Goal: Book appointment/travel/reservation

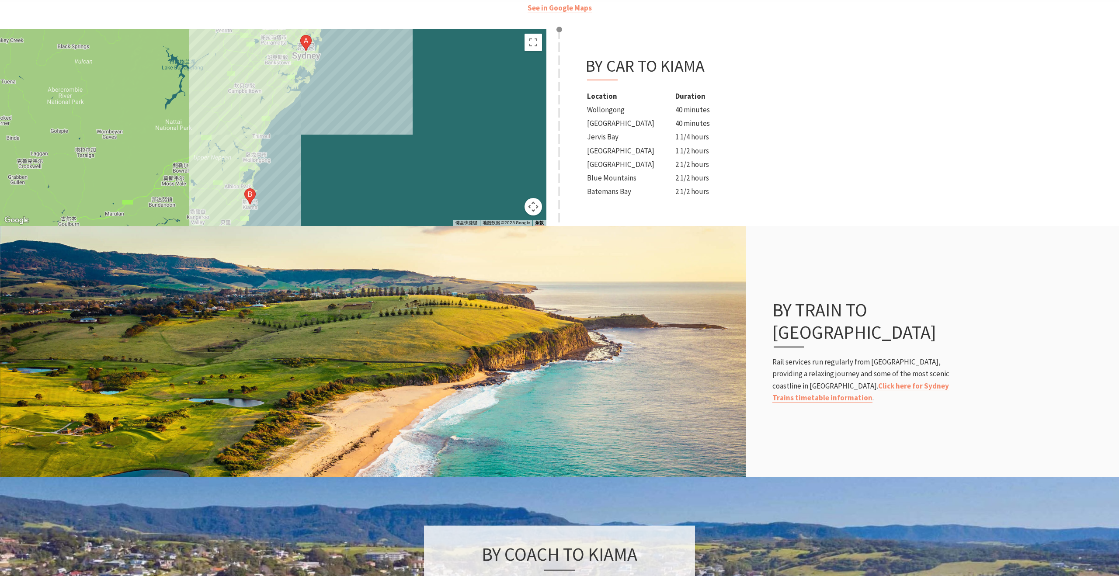
scroll to position [498, 0]
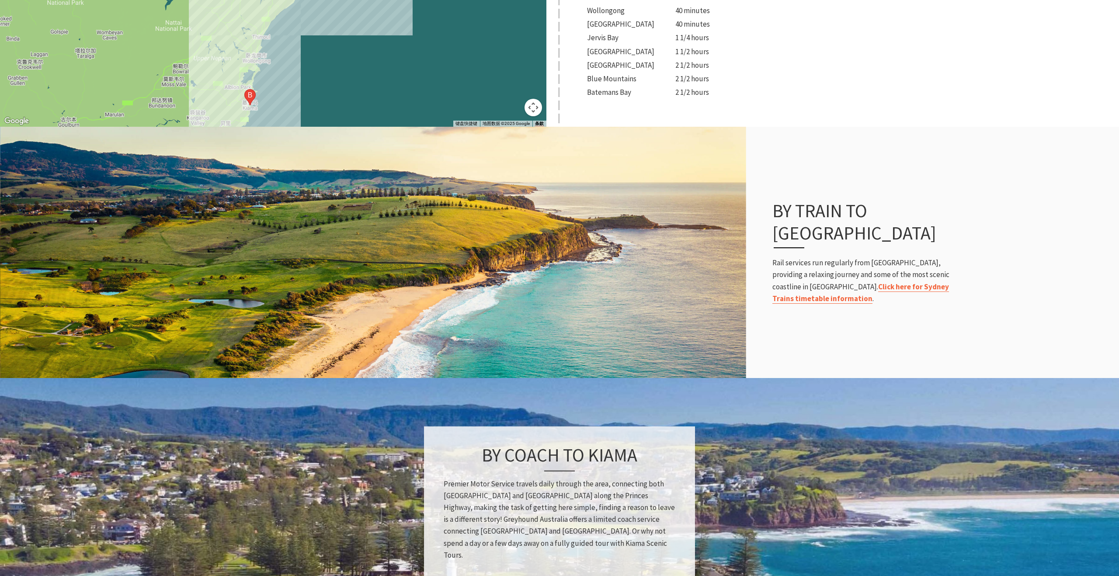
click at [852, 282] on link "Click here for Sydney Trains timetable information" at bounding box center [860, 293] width 177 height 22
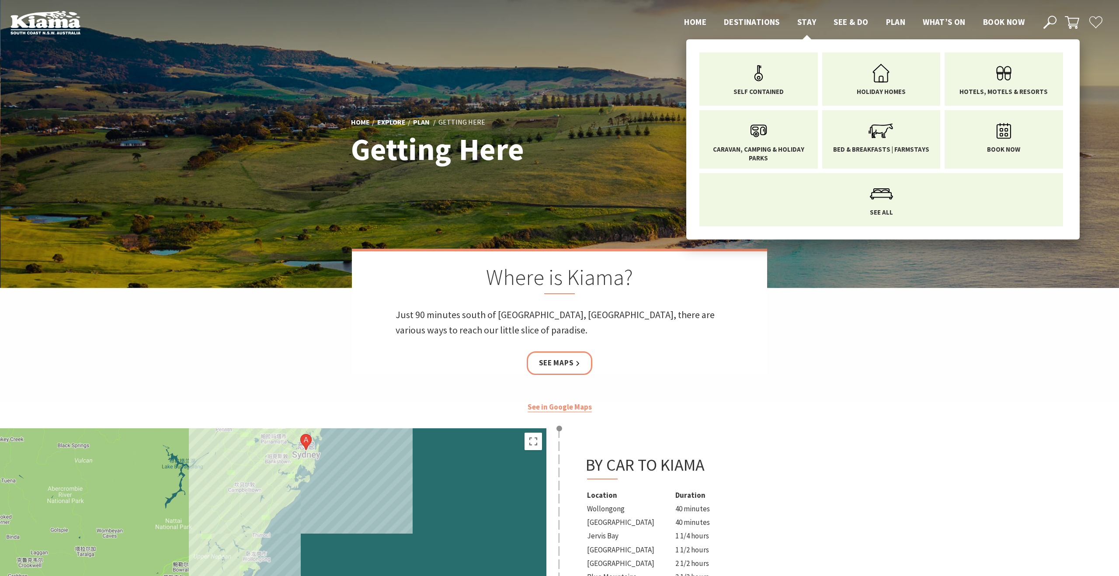
click at [810, 21] on span "Stay" at bounding box center [806, 22] width 19 height 10
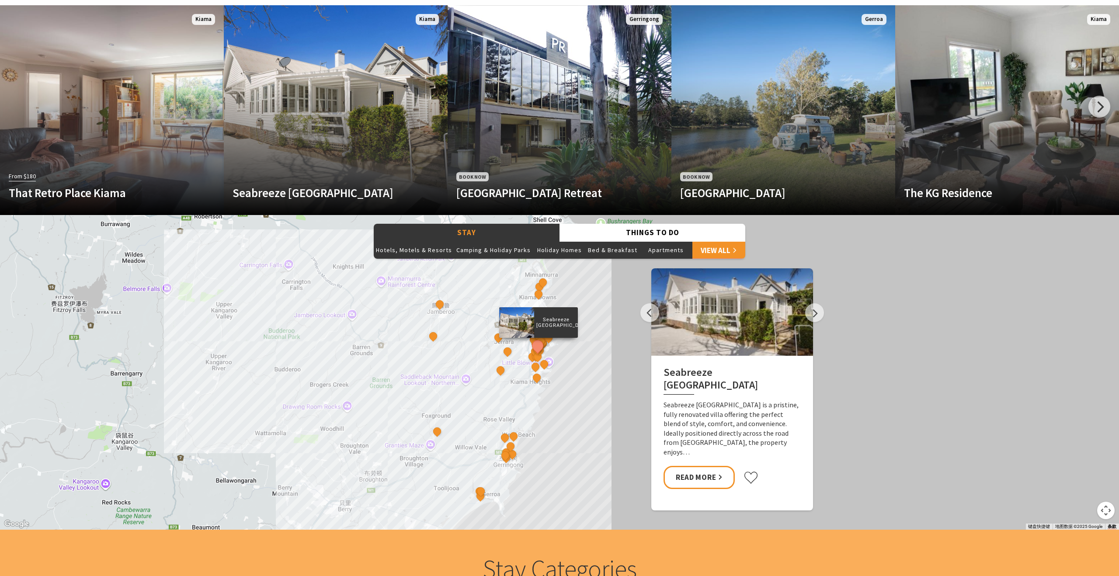
scroll to position [657, 0]
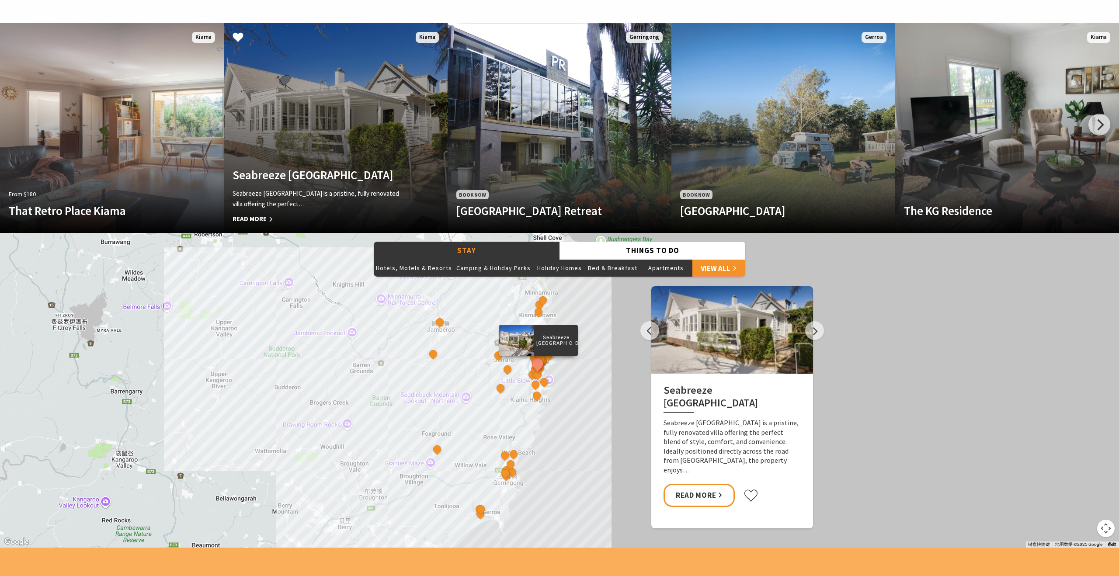
click at [312, 159] on link "Another Image Used Seabreeze Luxury Beach House Seabreeze Luxury Beach House Ki…" at bounding box center [336, 128] width 224 height 210
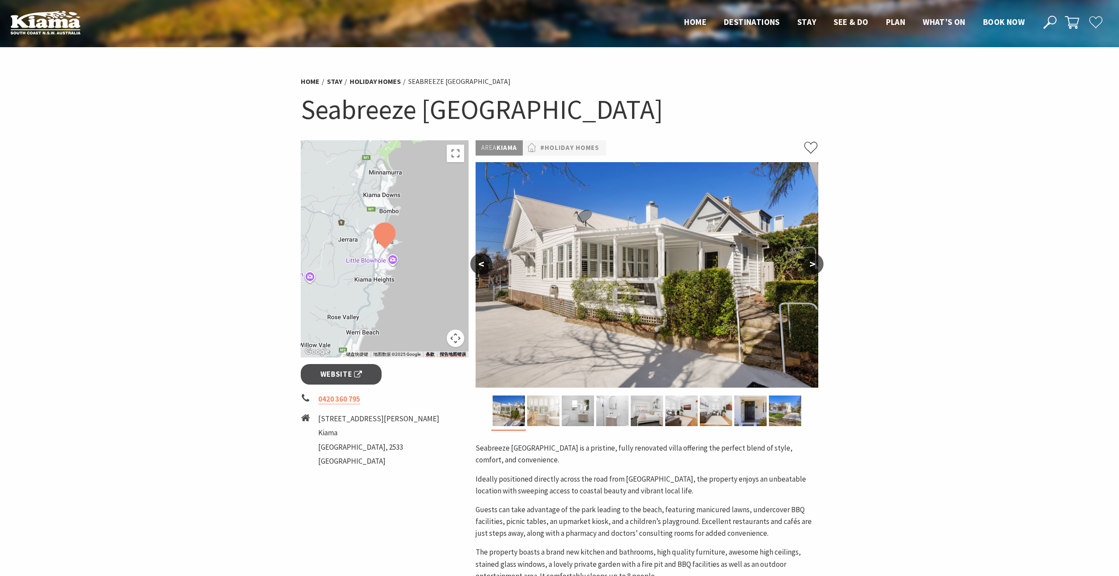
click at [534, 418] on img at bounding box center [543, 411] width 32 height 31
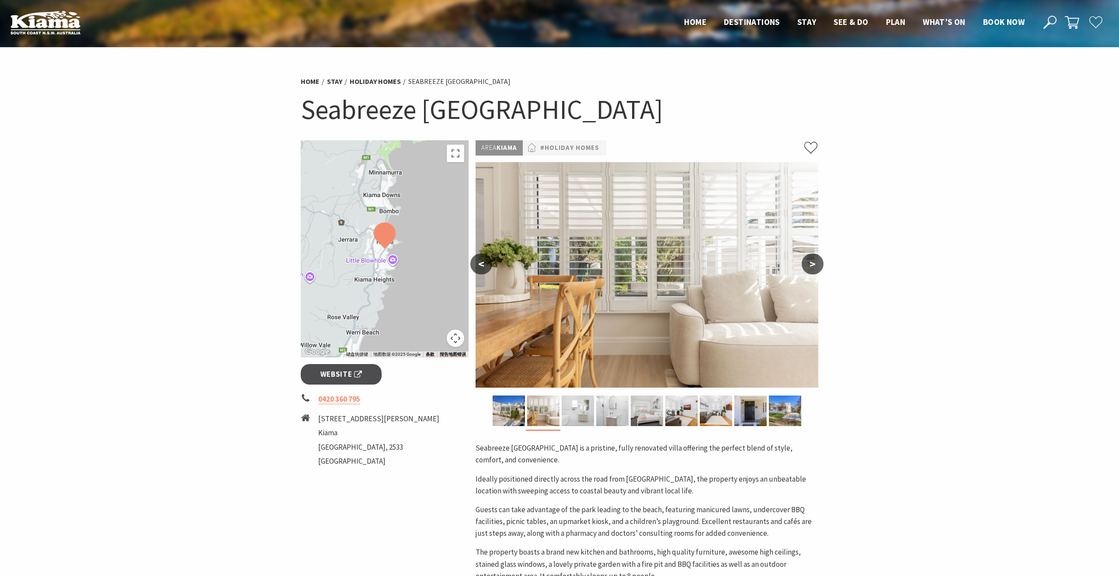
click at [582, 417] on img at bounding box center [578, 411] width 32 height 31
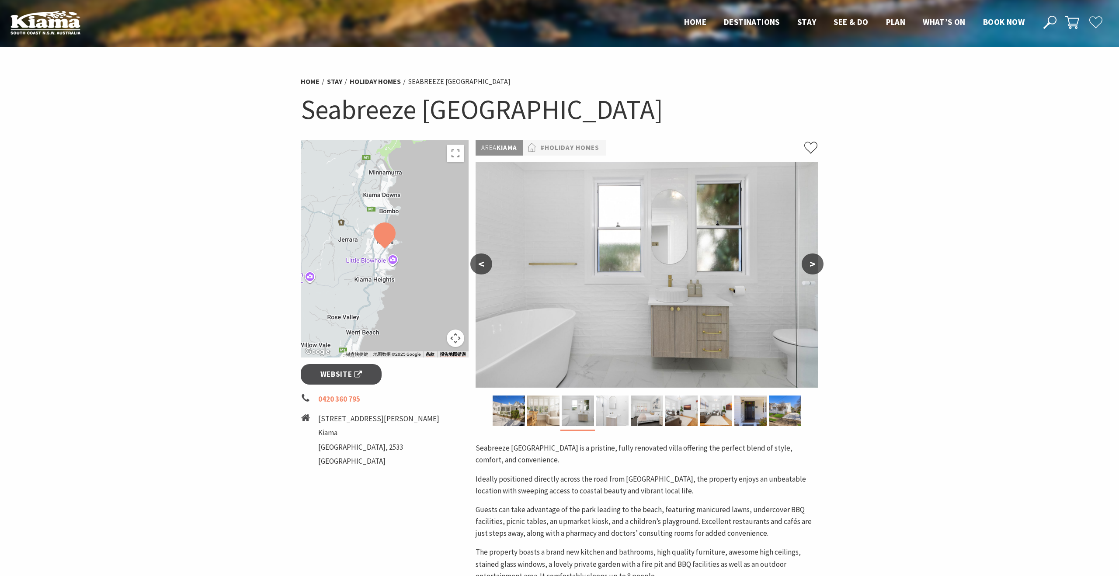
click at [621, 415] on img at bounding box center [612, 411] width 32 height 31
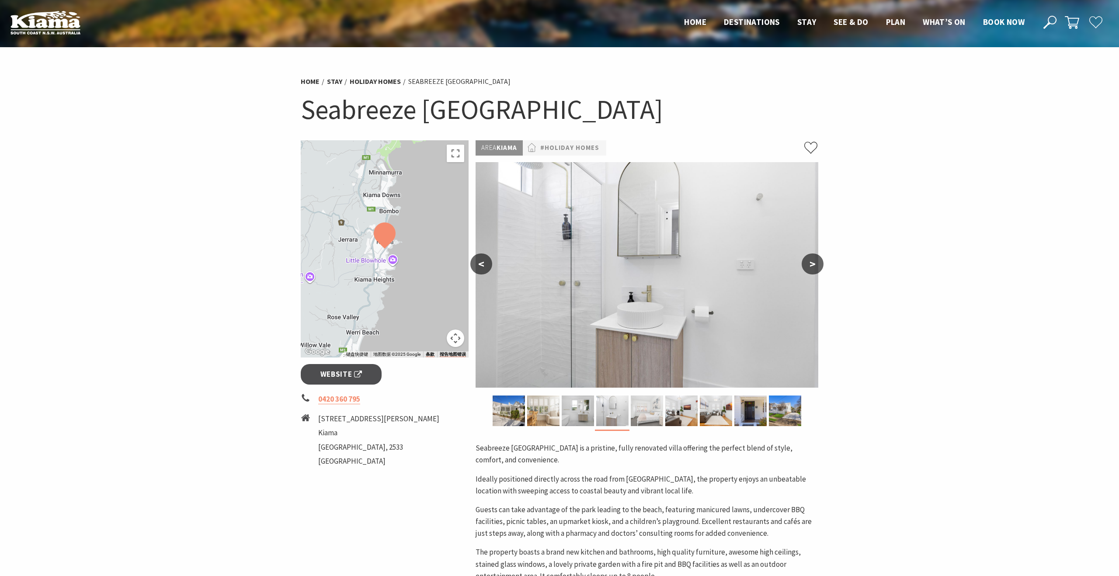
click at [643, 413] on img at bounding box center [647, 411] width 32 height 31
click at [649, 408] on img at bounding box center [647, 411] width 32 height 31
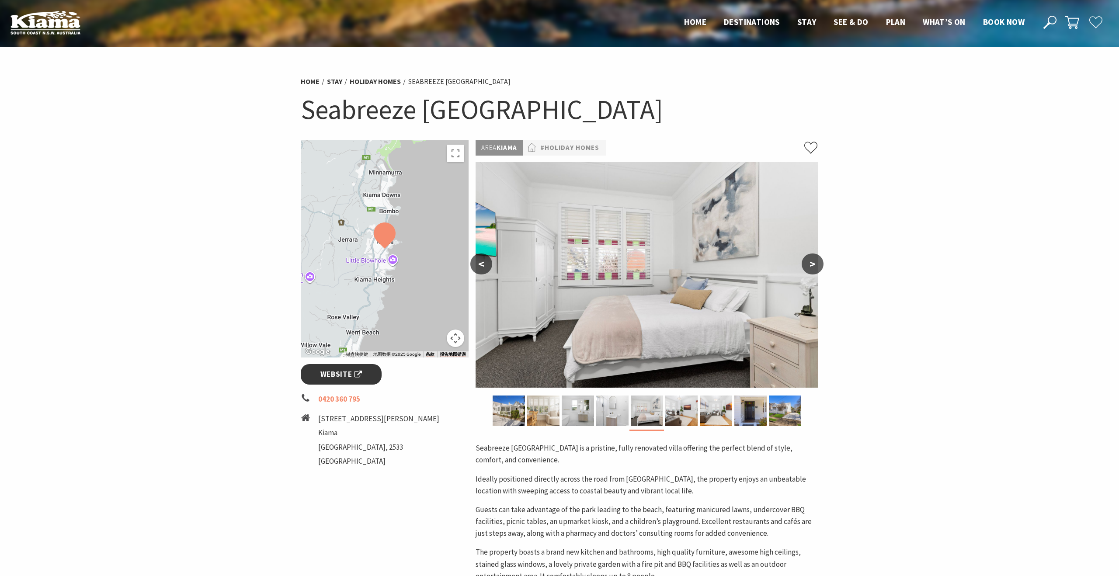
click at [351, 379] on span "Website" at bounding box center [341, 374] width 42 height 12
